Goal: Task Accomplishment & Management: Complete application form

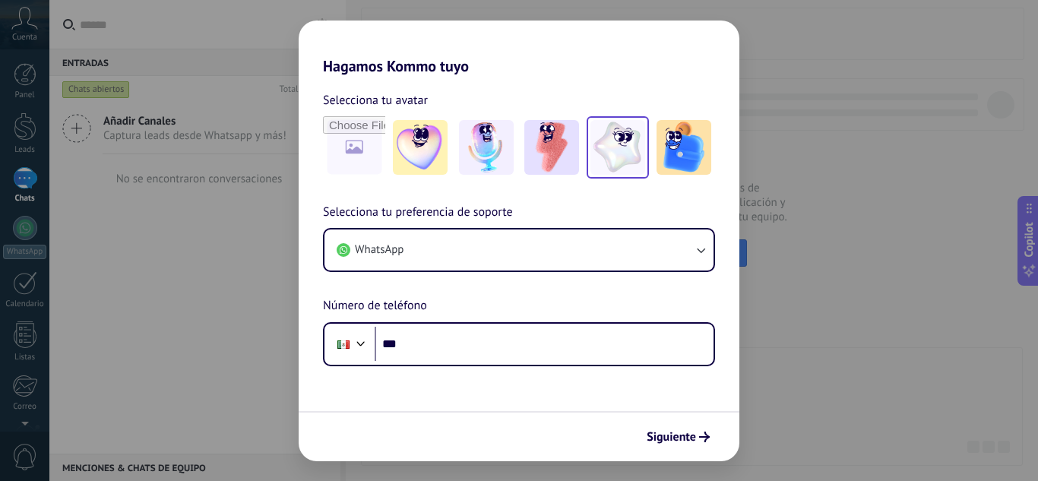
click at [593, 151] on img at bounding box center [617, 147] width 55 height 55
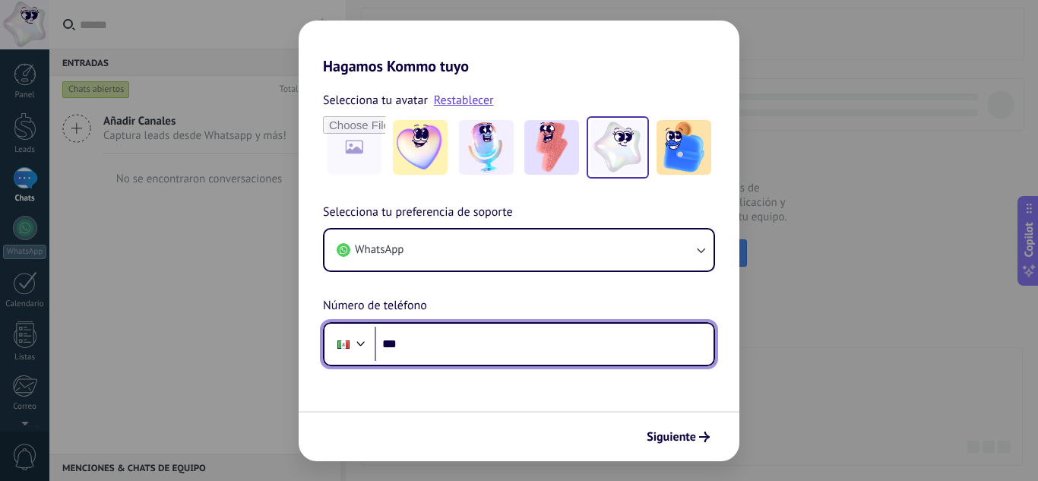
click at [525, 344] on input "***" at bounding box center [544, 344] width 339 height 35
type input "**********"
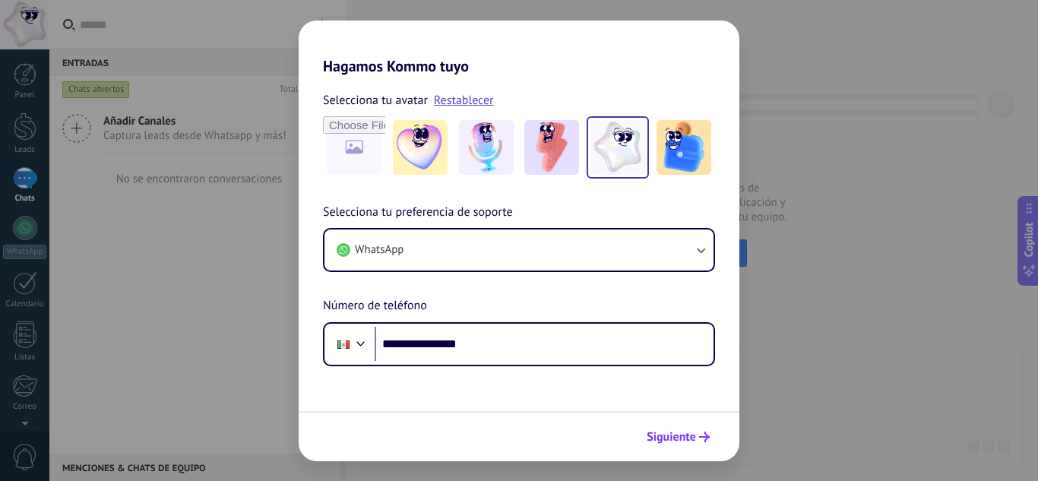
click at [682, 442] on span "Siguiente" at bounding box center [671, 437] width 49 height 11
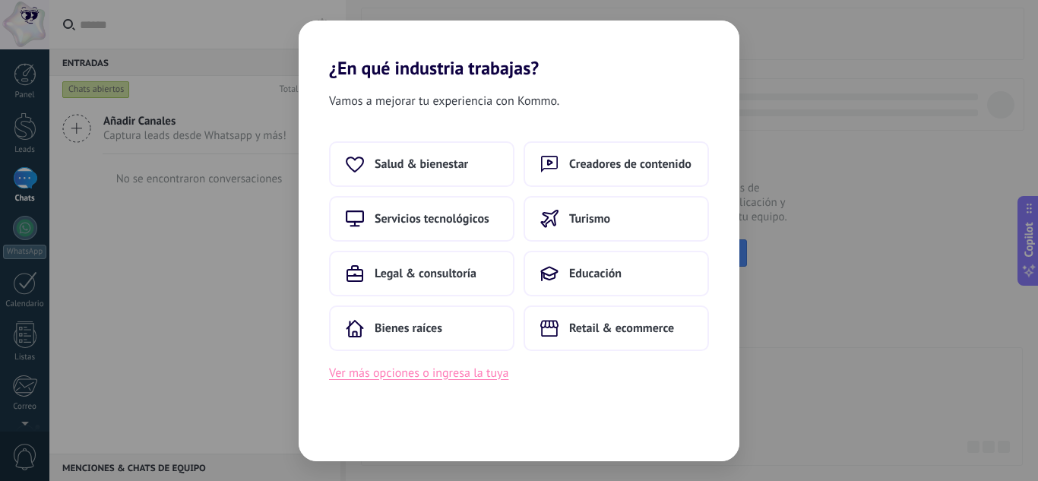
click at [429, 377] on button "Ver más opciones o ingresa la tuya" at bounding box center [418, 373] width 179 height 20
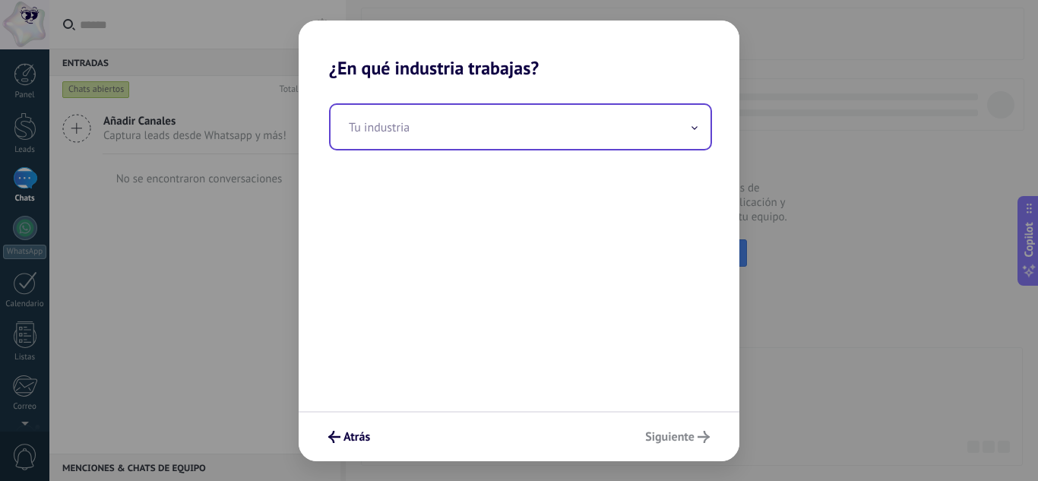
click at [684, 133] on input "text" at bounding box center [521, 127] width 380 height 44
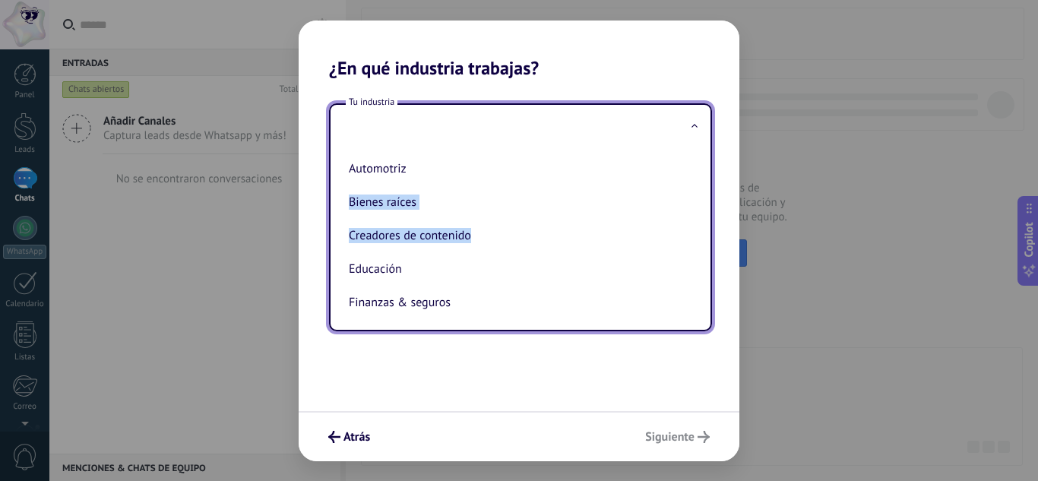
drag, startPoint x: 700, startPoint y: 165, endPoint x: 703, endPoint y: 252, distance: 87.4
click at [703, 252] on div "Automotriz Bienes raíces Creadores de contenido Educación Finanzas & seguros Go…" at bounding box center [521, 239] width 380 height 181
click at [726, 248] on div "Tu industria Automotriz Bienes raíces Creadores de contenido Educación Finanzas…" at bounding box center [519, 245] width 441 height 332
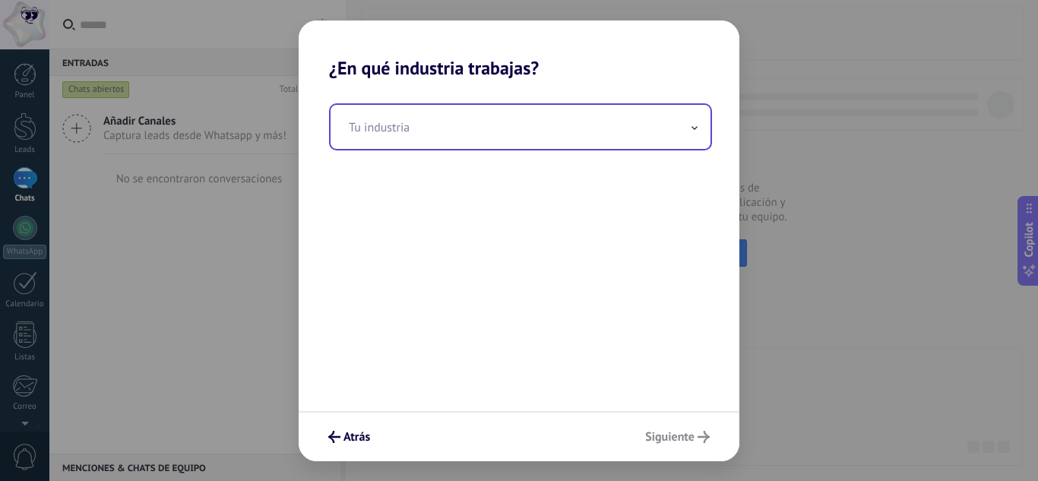
click at [690, 130] on input "text" at bounding box center [521, 127] width 380 height 44
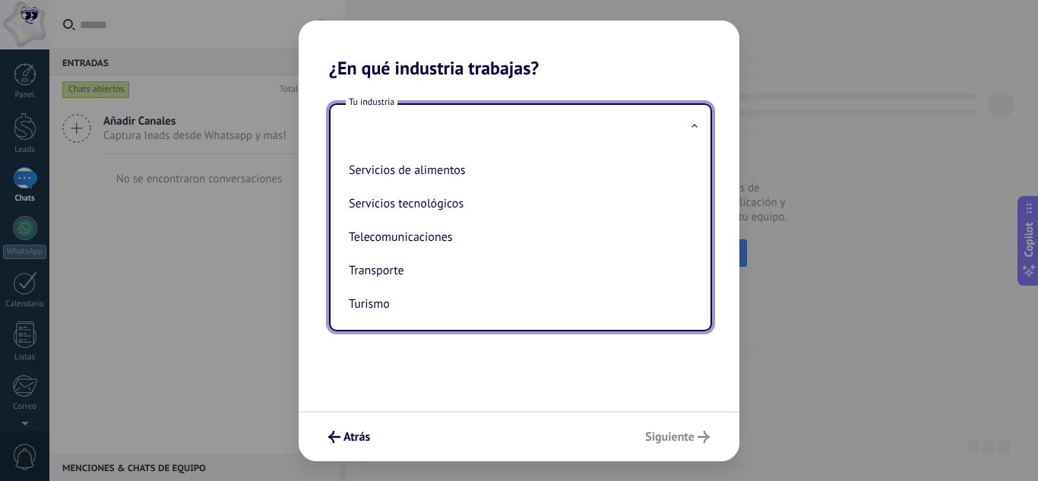
scroll to position [403, 0]
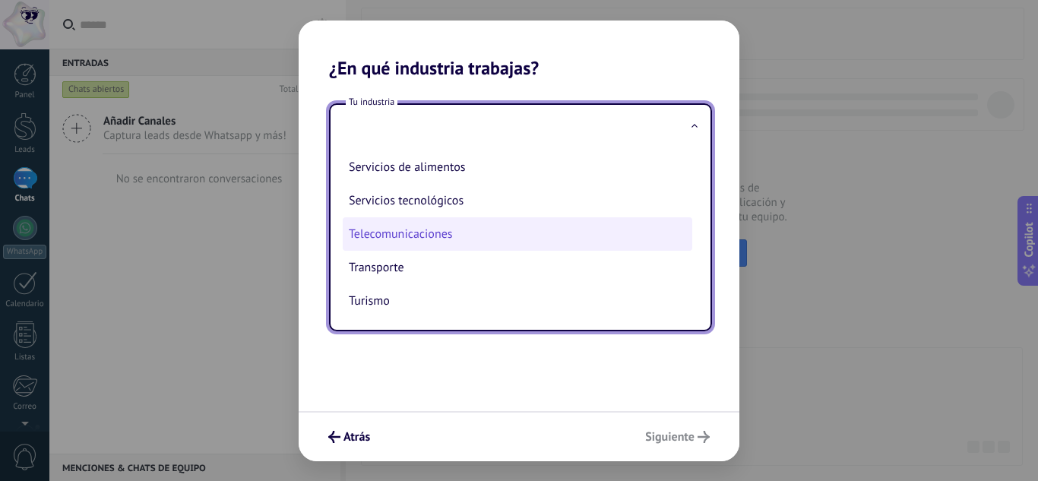
click at [612, 231] on li "Telecomunicaciones" at bounding box center [518, 233] width 350 height 33
type input "**********"
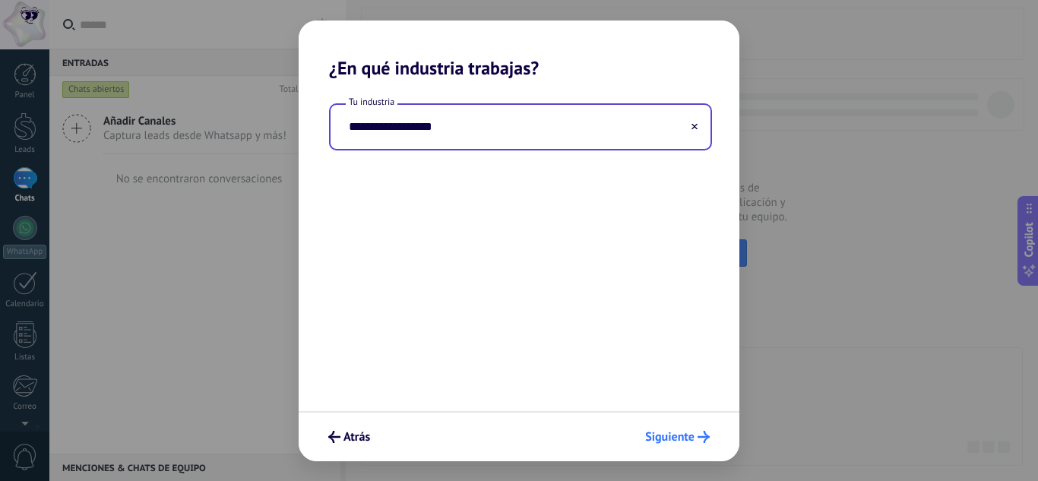
click at [684, 432] on span "Siguiente" at bounding box center [669, 437] width 49 height 11
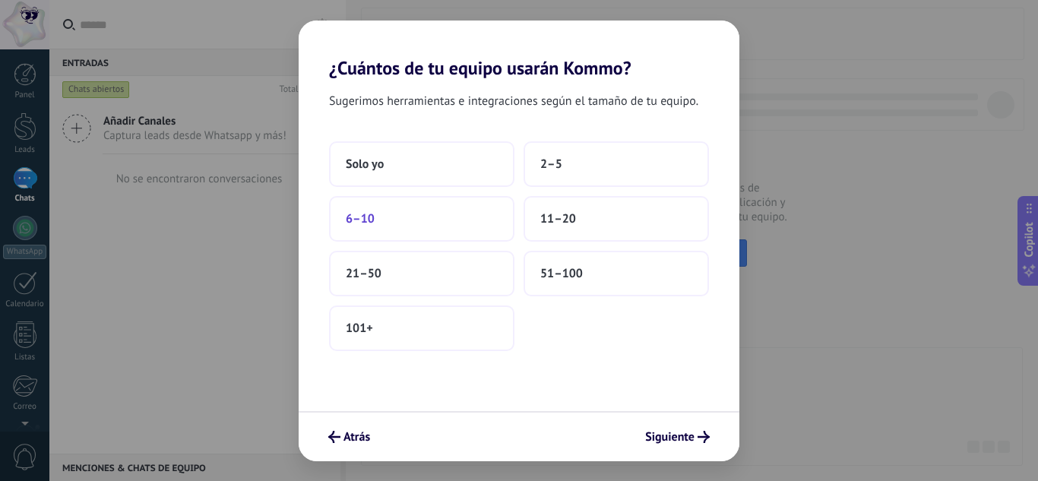
click at [469, 214] on button "6–10" at bounding box center [421, 219] width 185 height 46
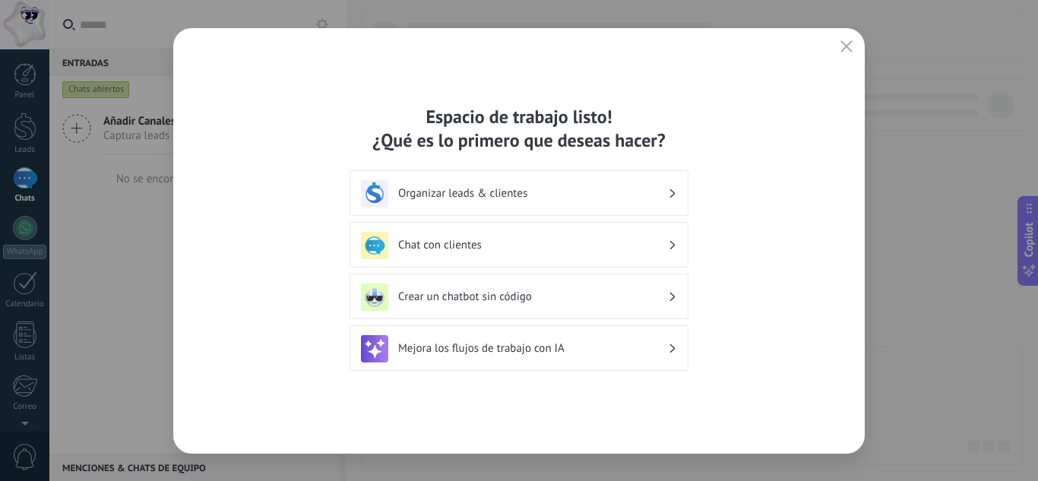
click at [607, 203] on div "Organizar leads & clientes" at bounding box center [519, 193] width 316 height 27
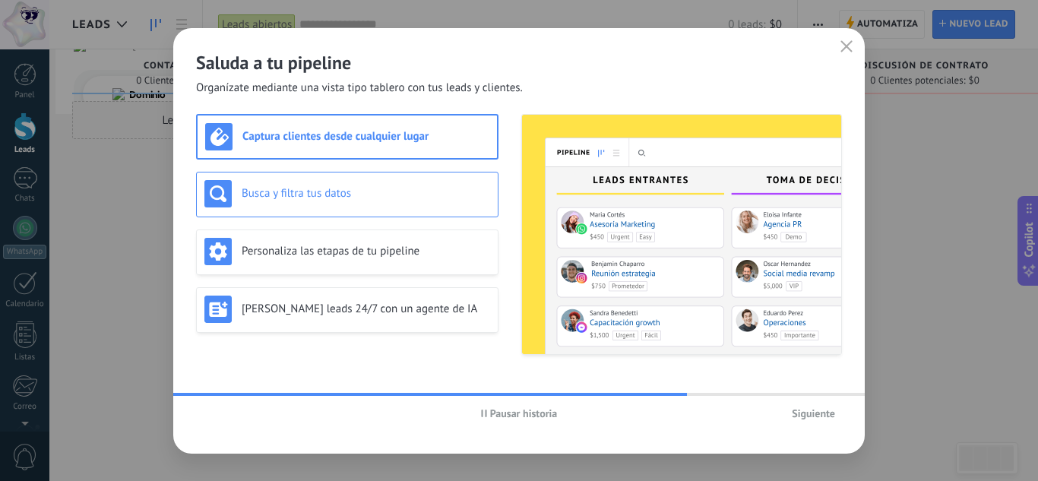
click at [374, 188] on h3 "Busca y filtra tus datos" at bounding box center [366, 193] width 248 height 14
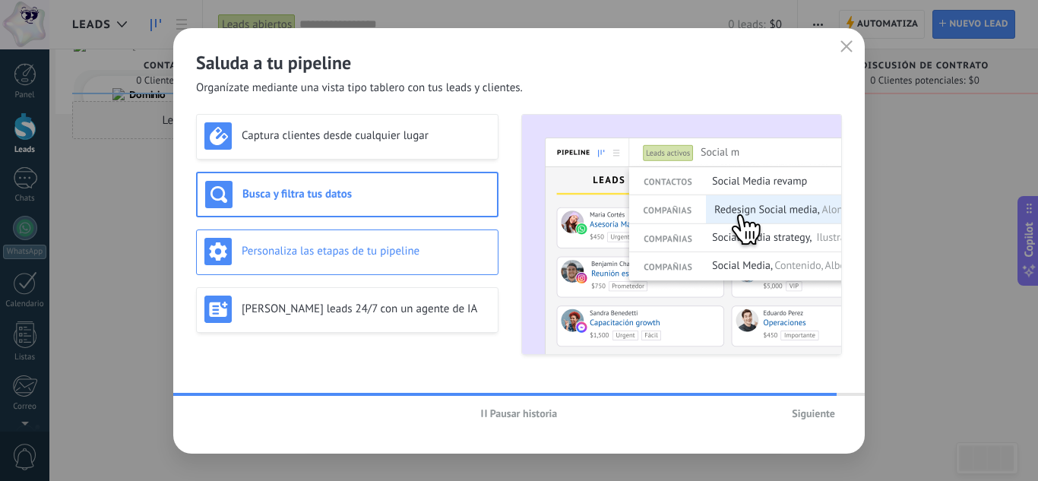
click at [388, 248] on h3 "Personaliza las etapas de tu pipeline" at bounding box center [366, 251] width 248 height 14
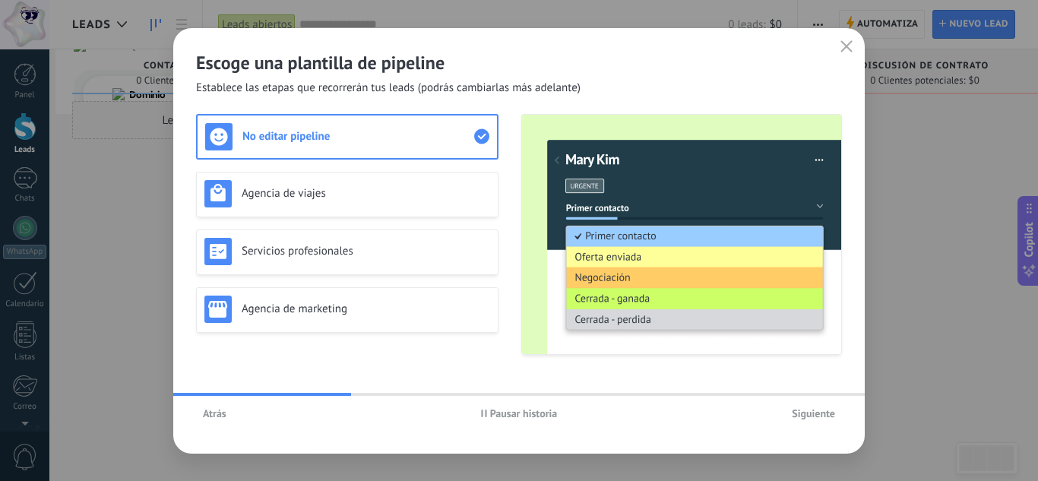
click at [479, 138] on use at bounding box center [481, 136] width 15 height 15
click at [217, 417] on span "Atrás" at bounding box center [215, 413] width 24 height 11
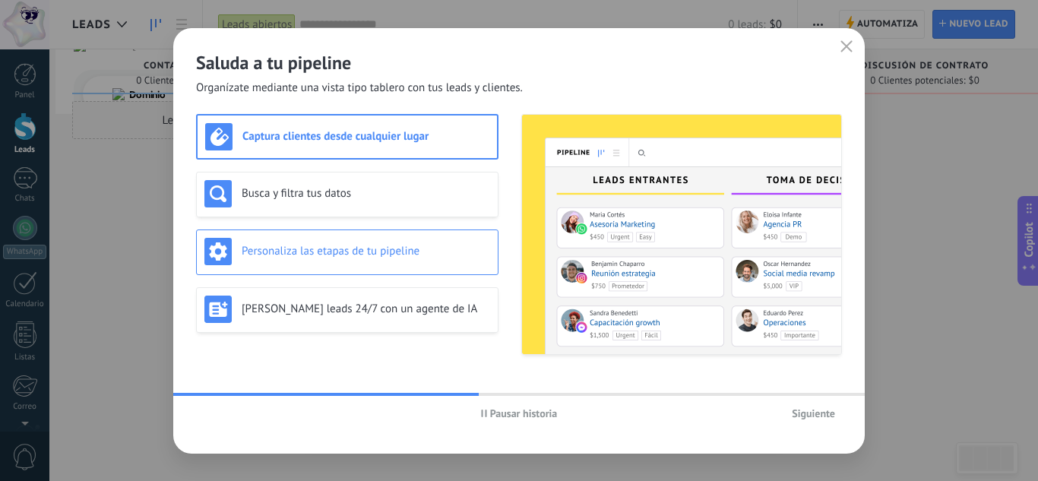
click at [331, 246] on h3 "Personaliza las etapas de tu pipeline" at bounding box center [366, 251] width 248 height 14
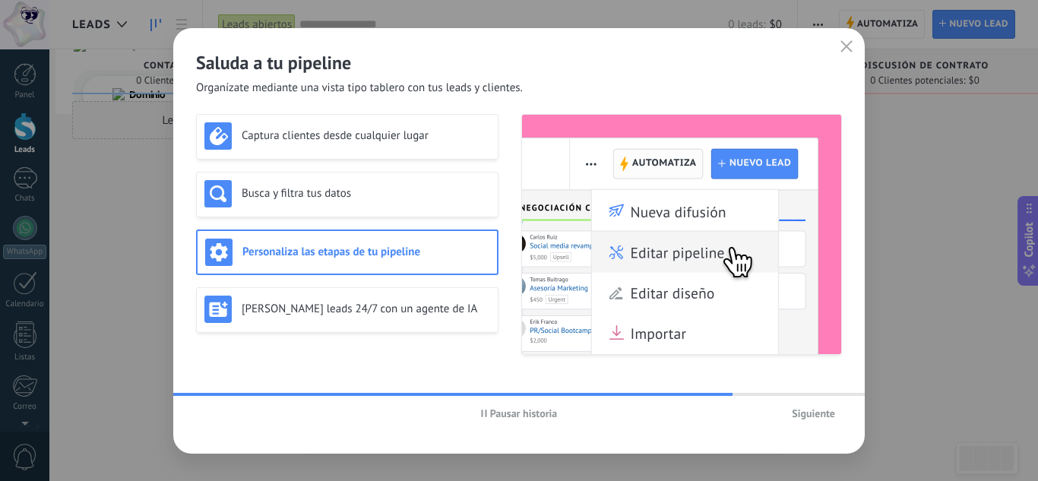
click at [815, 408] on span "Siguiente" at bounding box center [813, 413] width 43 height 11
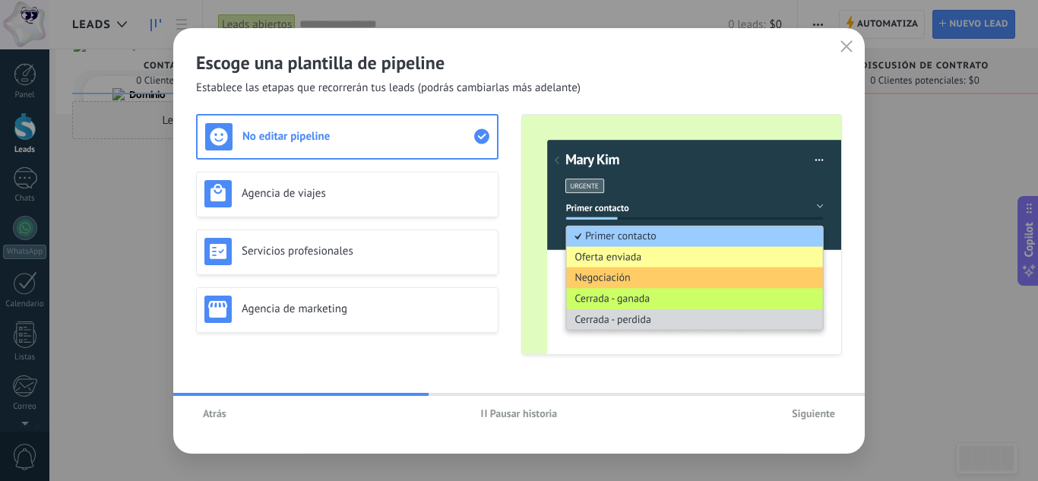
click at [817, 414] on span "Siguiente" at bounding box center [813, 413] width 43 height 11
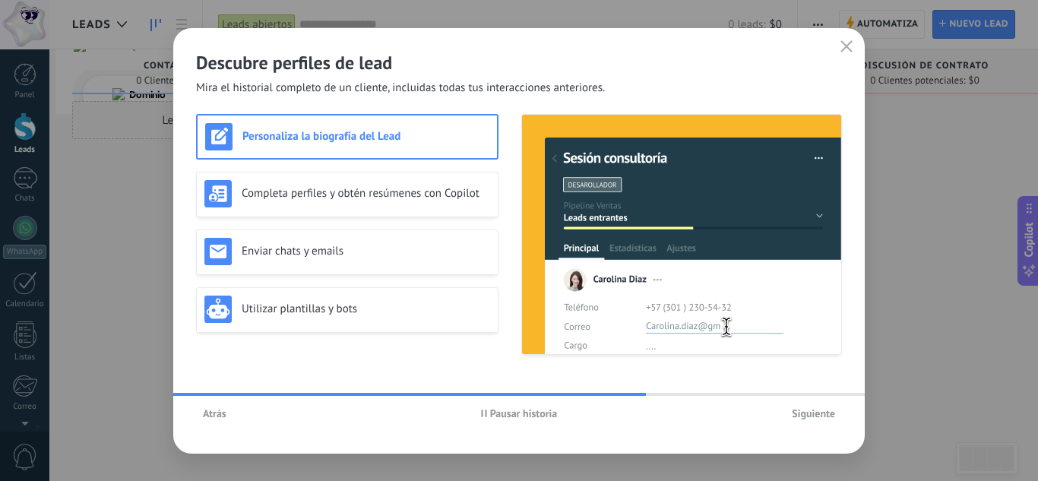
click at [820, 410] on span "Siguiente" at bounding box center [813, 413] width 43 height 11
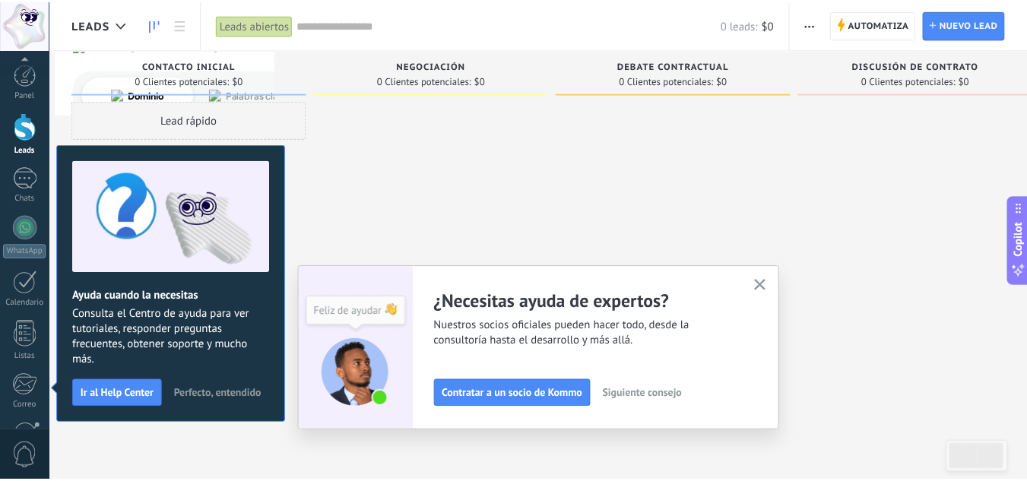
scroll to position [151, 0]
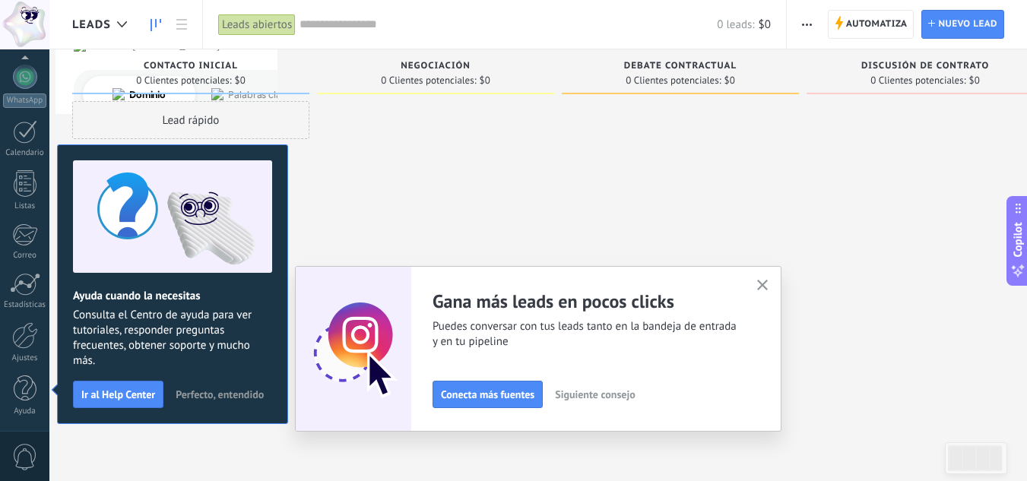
click at [245, 394] on span "Perfecto, entendido" at bounding box center [220, 394] width 88 height 11
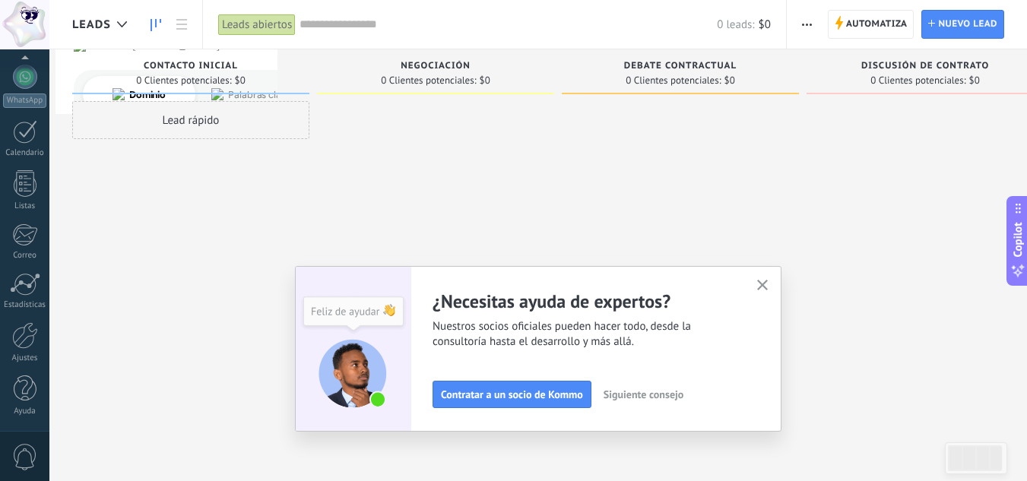
click at [767, 286] on use "button" at bounding box center [762, 285] width 11 height 11
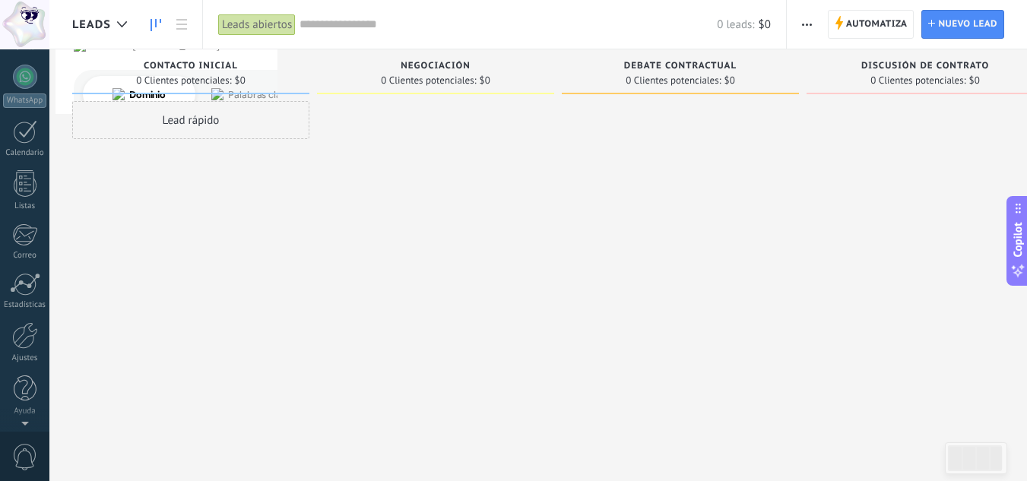
scroll to position [0, 0]
click at [27, 74] on div at bounding box center [25, 74] width 23 height 23
